Goal: Task Accomplishment & Management: Complete application form

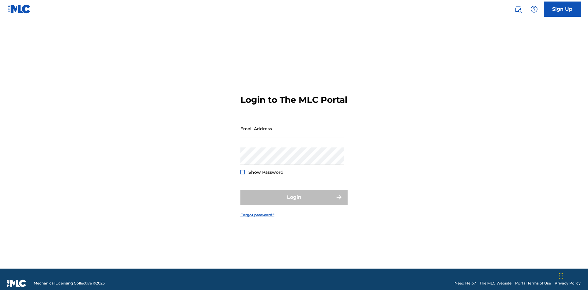
scroll to position [8, 0]
click at [292, 126] on input "Email Address" at bounding box center [291, 128] width 103 height 17
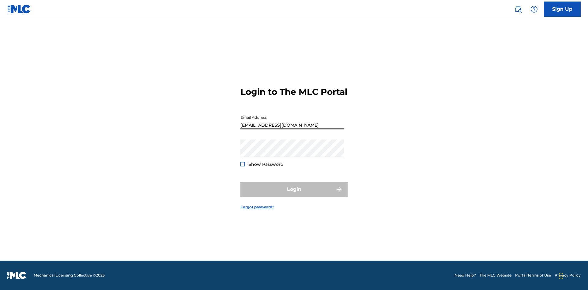
type input "[EMAIL_ADDRESS][DOMAIN_NAME]"
click at [294, 195] on button "Login" at bounding box center [293, 189] width 107 height 15
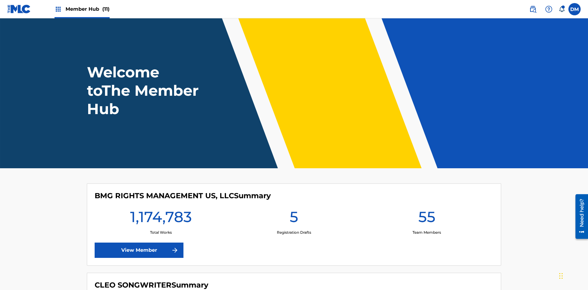
click at [87, 9] on span "Member Hub (11)" at bounding box center [88, 9] width 44 height 7
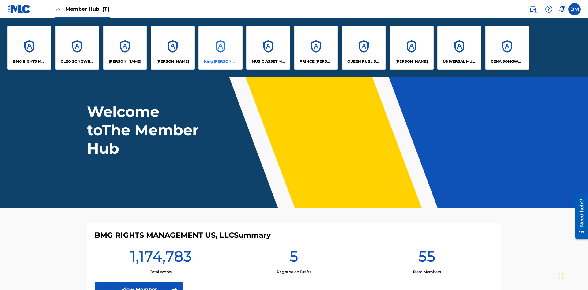
click at [220, 62] on p "King [PERSON_NAME]" at bounding box center [220, 62] width 33 height 6
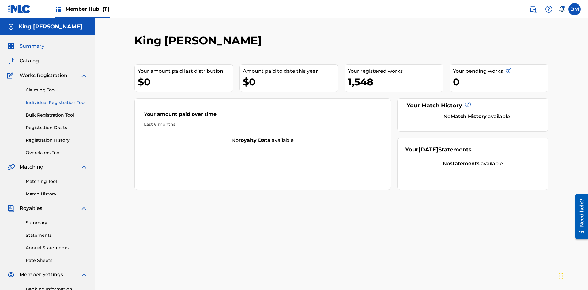
click at [57, 100] on link "Individual Registration Tool" at bounding box center [57, 103] width 62 height 6
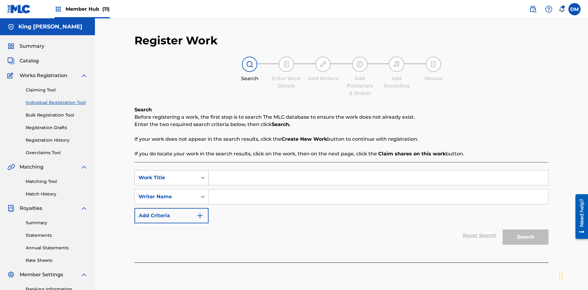
click at [166, 174] on div "Work Title" at bounding box center [165, 177] width 55 height 7
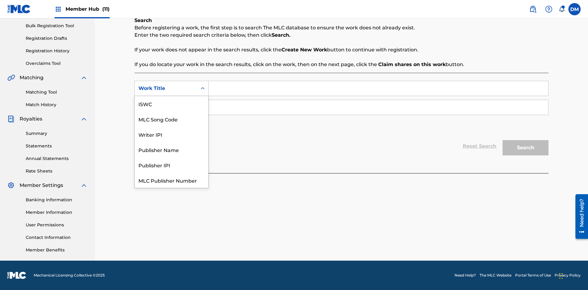
scroll to position [15, 0]
click at [171, 96] on div "ISWC" at bounding box center [171, 88] width 73 height 15
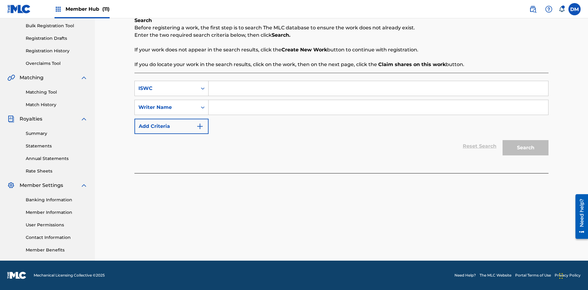
scroll to position [0, 0]
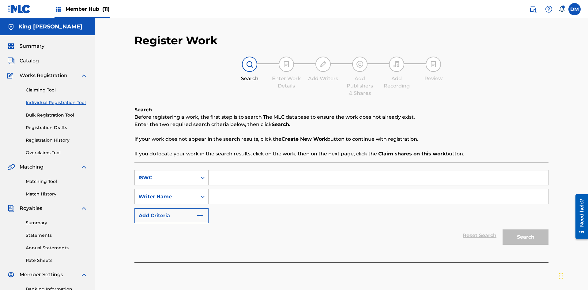
click at [378, 171] on input "Search Form" at bounding box center [379, 178] width 340 height 15
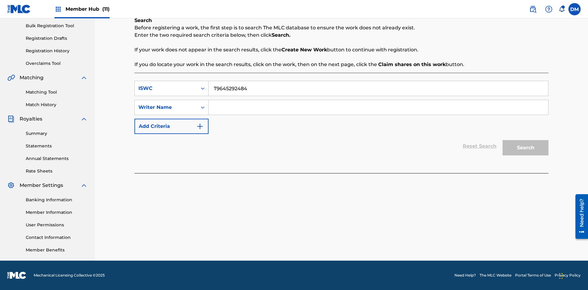
type input "T9645292484"
click at [378, 107] on input "Search Form" at bounding box center [379, 107] width 340 height 15
type input "[PERSON_NAME] [PERSON_NAME]"
click at [525, 148] on button "Search" at bounding box center [525, 147] width 46 height 15
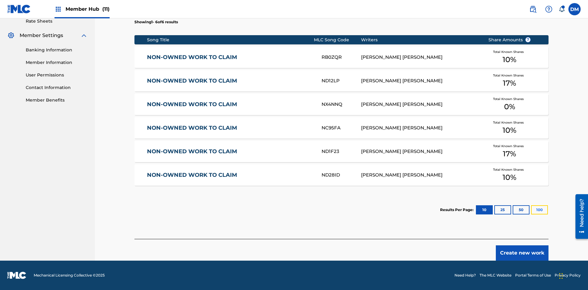
click at [531, 210] on button "100" at bounding box center [539, 209] width 17 height 9
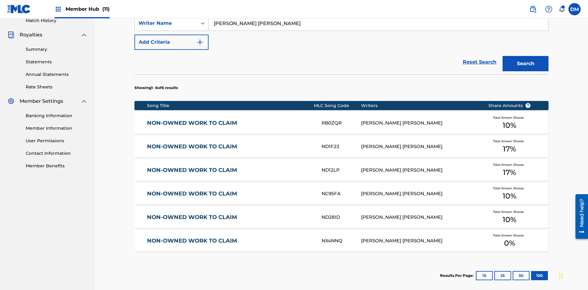
click at [378, 12] on input "T9645292484" at bounding box center [379, 4] width 340 height 15
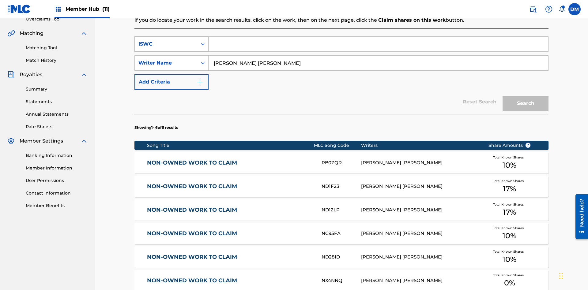
click at [166, 40] on div "ISWC" at bounding box center [165, 43] width 55 height 7
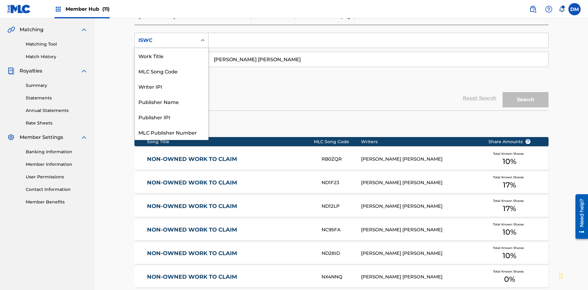
scroll to position [15, 0]
click at [171, 48] on div "Work Title" at bounding box center [171, 40] width 73 height 15
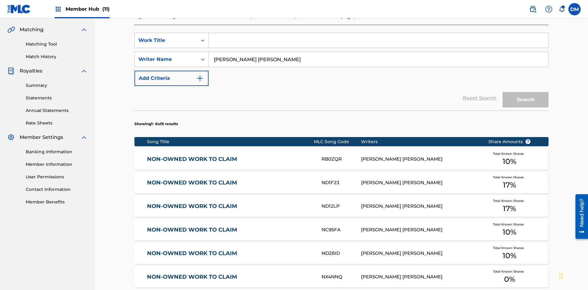
scroll to position [0, 0]
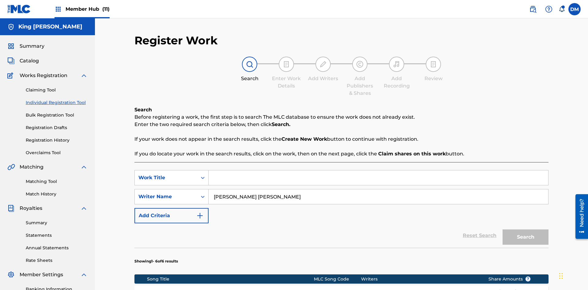
click at [378, 171] on input "Search Form" at bounding box center [379, 178] width 340 height 15
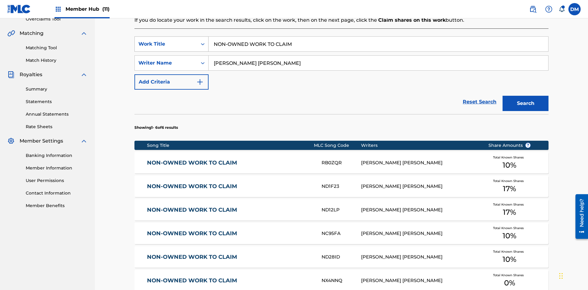
type input "NON-OWNED WORK TO CLAIM"
click at [525, 96] on button "Search" at bounding box center [525, 103] width 46 height 15
click at [378, 44] on input "NON-OWNED WORK TO CLAIM" at bounding box center [379, 44] width 340 height 15
click at [166, 40] on div "Work Title" at bounding box center [165, 43] width 55 height 7
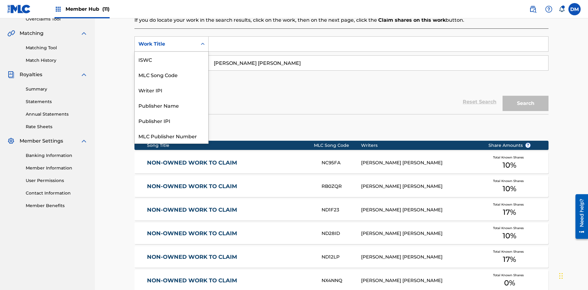
scroll to position [137, 0]
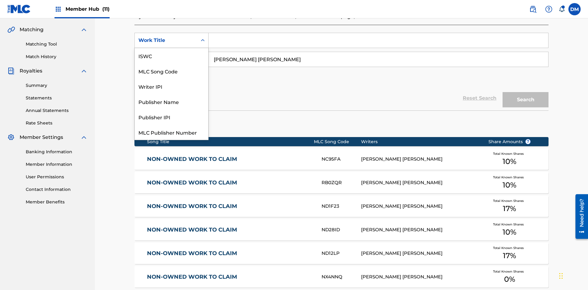
click at [171, 63] on div "MLC Song Code" at bounding box center [171, 70] width 73 height 15
click at [525, 92] on button "Search" at bounding box center [525, 99] width 46 height 15
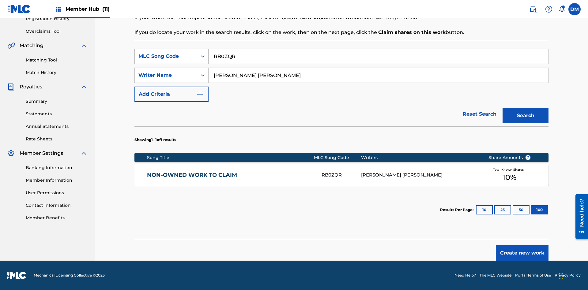
click at [378, 56] on input "RB0ZQR" at bounding box center [379, 56] width 340 height 15
click at [166, 56] on div "MLC Song Code" at bounding box center [165, 56] width 55 height 7
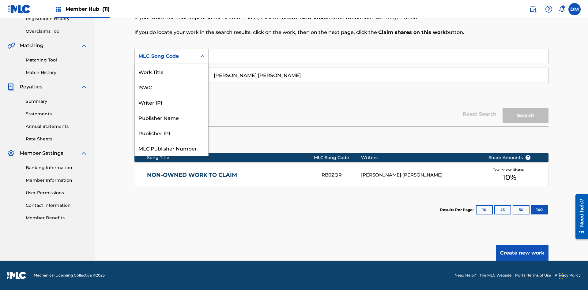
click at [171, 95] on div "Writer IPI" at bounding box center [171, 102] width 73 height 15
click at [525, 116] on button "Search" at bounding box center [525, 115] width 46 height 15
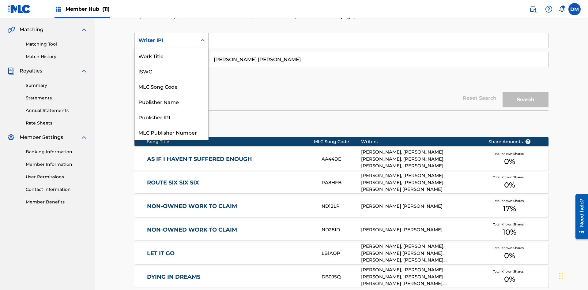
click at [171, 94] on div "Publisher Name" at bounding box center [171, 101] width 73 height 15
click at [525, 92] on button "Search" at bounding box center [525, 99] width 46 height 15
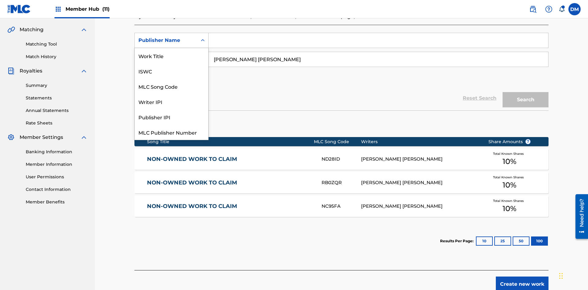
click at [171, 109] on div "Publisher IPI" at bounding box center [171, 116] width 73 height 15
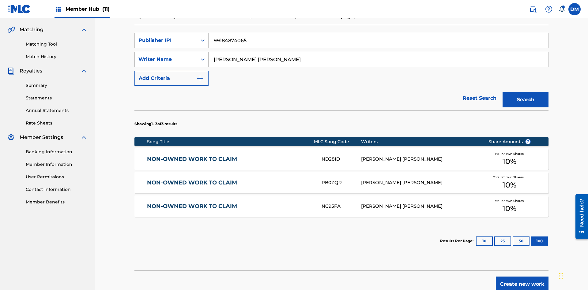
type input "99184874065"
click at [525, 92] on button "Search" at bounding box center [525, 99] width 46 height 15
click at [378, 52] on input "[PERSON_NAME] [PERSON_NAME]" at bounding box center [379, 59] width 340 height 15
click at [166, 56] on div "Writer Name" at bounding box center [165, 59] width 55 height 7
click at [525, 92] on button "Search" at bounding box center [525, 99] width 46 height 15
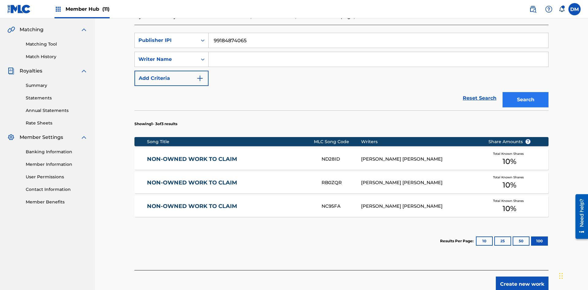
scroll to position [89, 0]
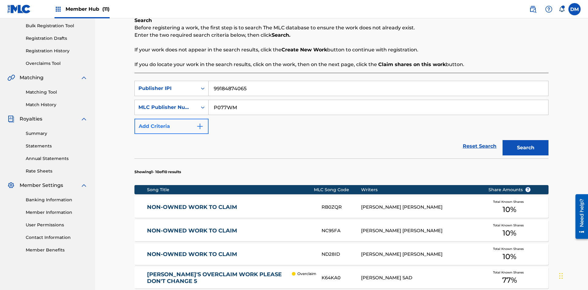
click at [378, 81] on input "99184874065" at bounding box center [379, 88] width 340 height 15
click at [378, 100] on input "P077WM" at bounding box center [379, 107] width 340 height 15
click at [166, 85] on div "Publisher IPI" at bounding box center [165, 88] width 55 height 7
click at [166, 104] on div "MLC Publisher Number" at bounding box center [165, 107] width 55 height 7
click at [171, 119] on button "Add Criteria" at bounding box center [171, 126] width 74 height 15
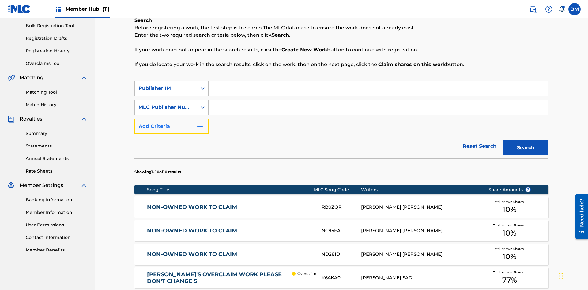
click at [171, 119] on button "Add Criteria" at bounding box center [171, 126] width 74 height 15
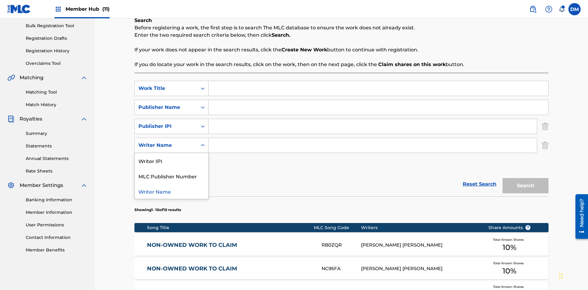
click at [171, 184] on div "Writer Name" at bounding box center [171, 191] width 73 height 15
click at [171, 157] on button "Add Criteria" at bounding box center [171, 164] width 74 height 15
click at [378, 81] on input "Search Form" at bounding box center [379, 88] width 340 height 15
click at [378, 100] on input "Search Form" at bounding box center [379, 107] width 340 height 15
click at [373, 119] on input "Search Form" at bounding box center [373, 126] width 328 height 15
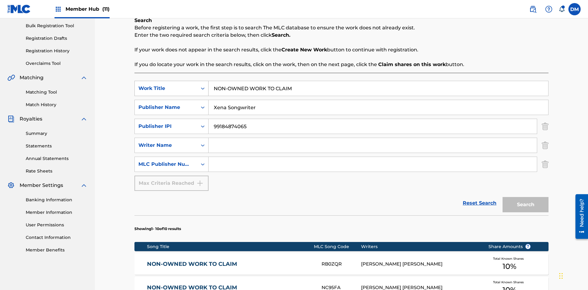
click at [373, 138] on input "Search Form" at bounding box center [373, 145] width 328 height 15
click at [373, 157] on input "Search Form" at bounding box center [373, 164] width 328 height 15
type input "P077WM"
click at [525, 197] on button "Search" at bounding box center [525, 204] width 46 height 15
click at [545, 119] on img "Search Form" at bounding box center [545, 126] width 7 height 15
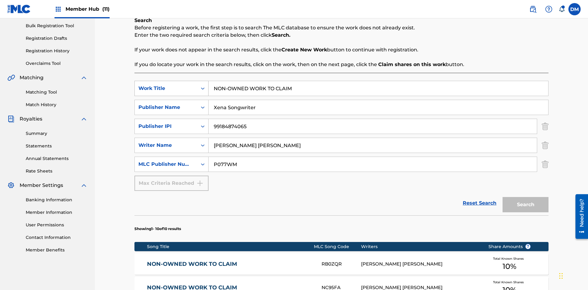
click at [545, 138] on img "Search Form" at bounding box center [545, 145] width 7 height 15
click at [378, 81] on input "NON-OWNED WORK TO CLAIM" at bounding box center [379, 88] width 340 height 15
click at [378, 100] on input "Xena Songwriter" at bounding box center [379, 107] width 340 height 15
click at [373, 157] on input "P077WM" at bounding box center [373, 164] width 328 height 15
click at [166, 85] on div "Work Title" at bounding box center [165, 88] width 55 height 7
